Goal: Information Seeking & Learning: Check status

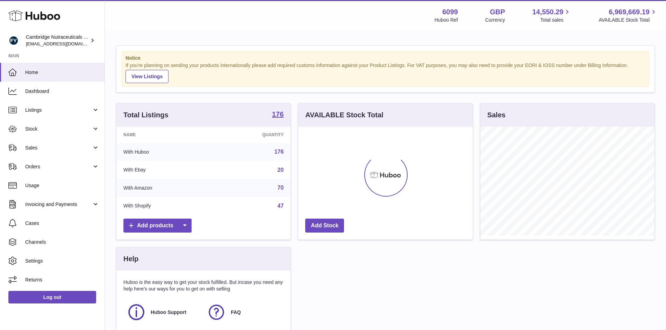
scroll to position [109, 174]
click at [23, 128] on link "Stock" at bounding box center [52, 129] width 105 height 19
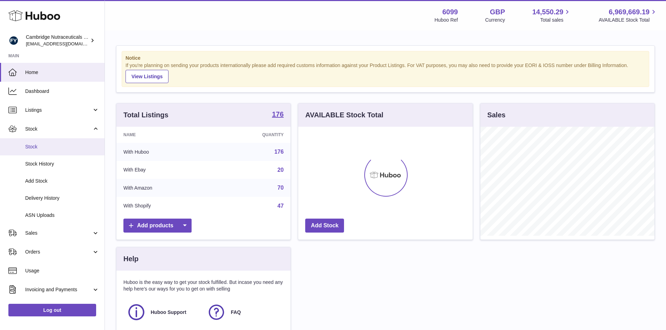
click at [31, 145] on span "Stock" at bounding box center [62, 147] width 74 height 7
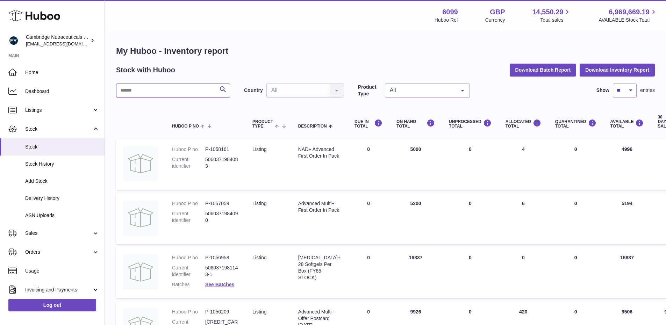
click at [135, 89] on input "text" at bounding box center [173, 91] width 114 height 14
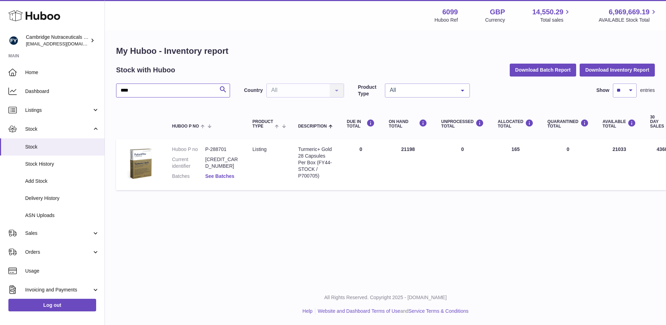
type input "****"
click at [222, 177] on link "See Batches" at bounding box center [219, 176] width 29 height 6
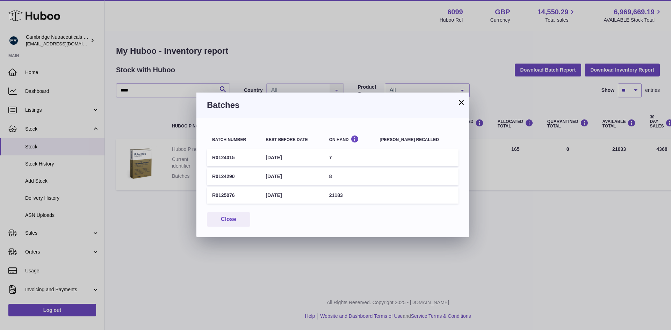
click at [465, 101] on button "×" at bounding box center [461, 102] width 8 height 8
